Goal: Entertainment & Leisure: Consume media (video, audio)

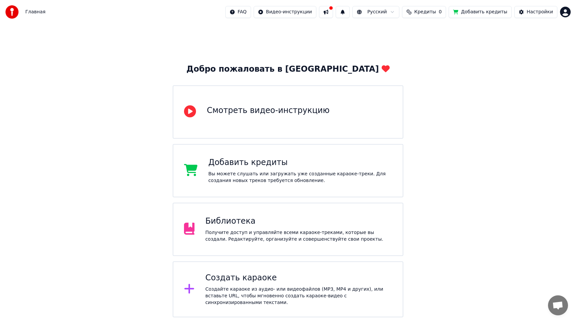
click at [276, 234] on div "Получите доступ и управляйте всеми караоке-треками, которые вы создали. Редакти…" at bounding box center [298, 235] width 187 height 13
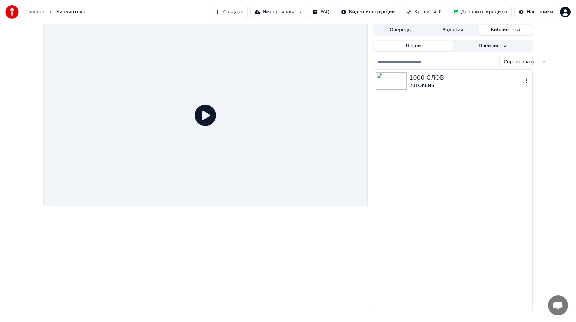
click at [401, 76] on img at bounding box center [391, 80] width 31 height 17
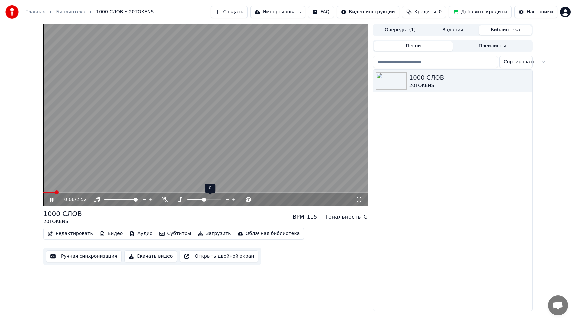
click at [203, 200] on span at bounding box center [204, 200] width 4 height 4
click at [51, 200] on icon at bounding box center [52, 199] width 4 height 5
click at [54, 198] on icon at bounding box center [57, 199] width 16 height 5
click at [68, 191] on video at bounding box center [205, 115] width 324 height 182
click at [63, 192] on span at bounding box center [205, 192] width 324 height 1
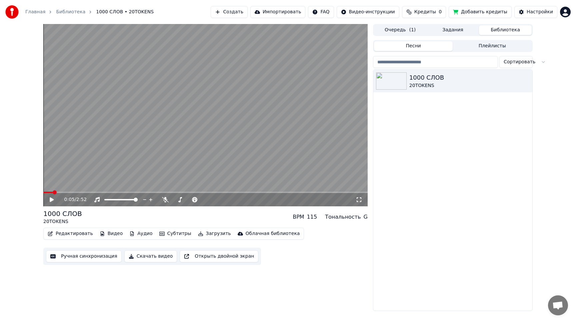
click at [53, 192] on span at bounding box center [55, 192] width 4 height 4
click at [163, 200] on icon at bounding box center [165, 199] width 7 height 5
click at [179, 200] on span at bounding box center [181, 200] width 4 height 4
click at [52, 201] on icon at bounding box center [57, 199] width 16 height 5
click at [53, 191] on span at bounding box center [55, 192] width 4 height 4
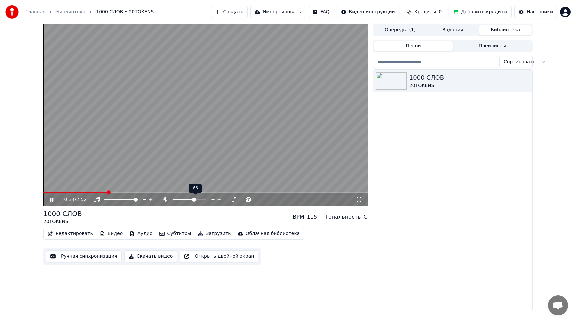
click at [194, 199] on span at bounding box center [194, 200] width 4 height 4
click at [49, 200] on icon at bounding box center [57, 199] width 16 height 5
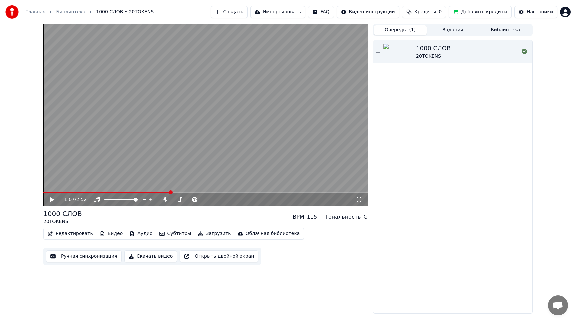
click at [395, 29] on button "Очередь ( 1 )" at bounding box center [400, 30] width 53 height 10
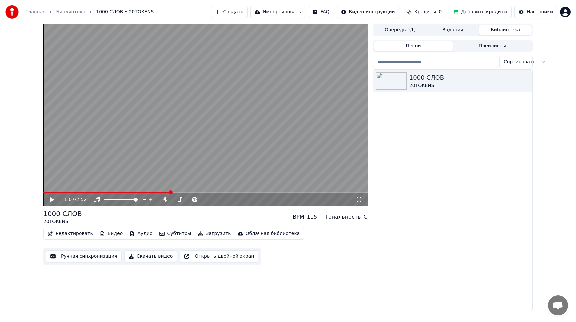
click at [496, 29] on button "Библиотека" at bounding box center [505, 30] width 53 height 10
click at [51, 199] on icon at bounding box center [52, 199] width 4 height 5
click at [52, 191] on video at bounding box center [205, 115] width 324 height 182
click at [52, 193] on div "1:08 / 2:52" at bounding box center [205, 199] width 324 height 13
click at [51, 192] on span at bounding box center [107, 192] width 128 height 1
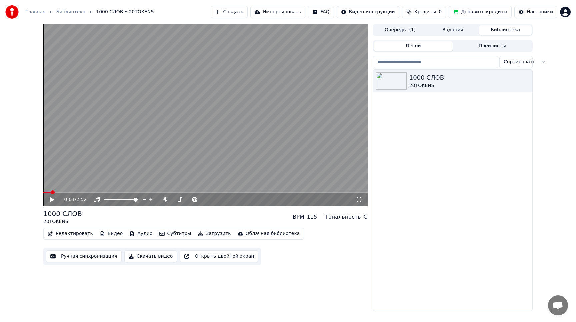
click at [51, 198] on icon at bounding box center [52, 199] width 4 height 5
click at [43, 193] on span at bounding box center [45, 192] width 4 height 4
click at [49, 198] on icon at bounding box center [57, 199] width 16 height 5
click at [52, 199] on icon at bounding box center [52, 199] width 4 height 5
click at [191, 199] on span at bounding box center [191, 200] width 4 height 4
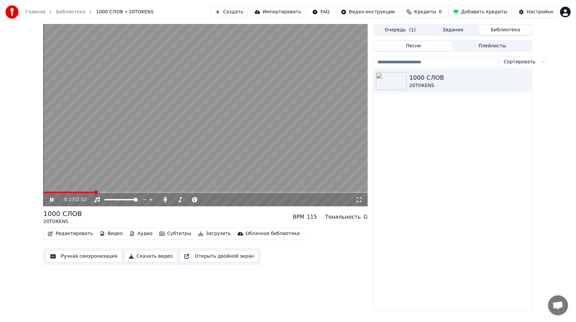
click at [52, 196] on div "0:27 / 2:52" at bounding box center [205, 199] width 324 height 13
click at [51, 198] on icon at bounding box center [51, 200] width 3 height 4
click at [47, 192] on span at bounding box center [69, 192] width 53 height 1
click at [50, 198] on icon at bounding box center [52, 199] width 4 height 5
click at [52, 200] on icon at bounding box center [57, 199] width 16 height 5
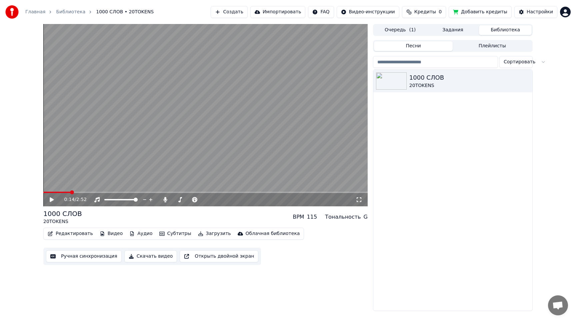
click at [47, 191] on video at bounding box center [205, 115] width 324 height 182
click at [47, 193] on div "0:14 / 2:52" at bounding box center [205, 199] width 324 height 13
click at [46, 193] on span at bounding box center [57, 192] width 29 height 1
click at [52, 197] on icon at bounding box center [57, 199] width 16 height 5
click at [51, 200] on icon at bounding box center [52, 199] width 4 height 5
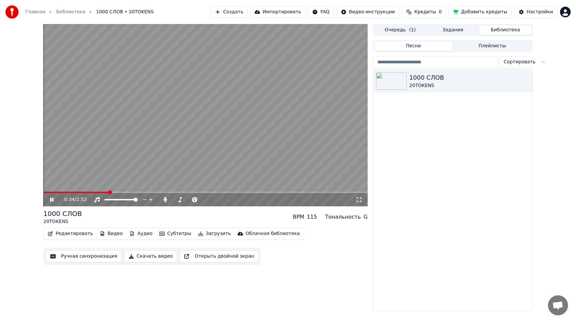
click at [51, 200] on icon at bounding box center [51, 200] width 3 height 4
click at [43, 191] on span at bounding box center [45, 192] width 4 height 4
click at [52, 201] on icon at bounding box center [52, 199] width 4 height 5
click at [179, 199] on span at bounding box center [180, 200] width 4 height 4
click at [52, 203] on div "0:03 / 2:52" at bounding box center [205, 199] width 319 height 7
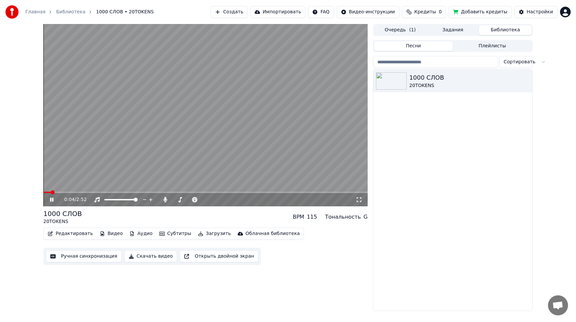
click at [52, 201] on icon at bounding box center [57, 199] width 16 height 5
click at [43, 192] on span at bounding box center [45, 192] width 4 height 4
click at [50, 200] on icon at bounding box center [52, 199] width 4 height 5
click at [52, 199] on icon at bounding box center [57, 199] width 16 height 5
